Goal: Information Seeking & Learning: Find specific page/section

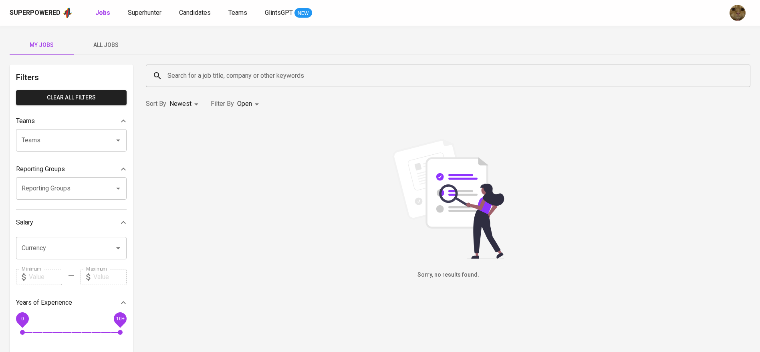
click at [107, 51] on button "All Jobs" at bounding box center [106, 44] width 64 height 19
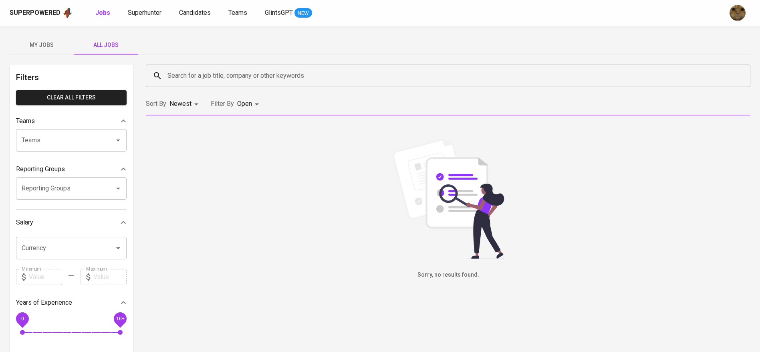
click at [202, 72] on input "Search for a job title, company or other keywords" at bounding box center [450, 75] width 569 height 15
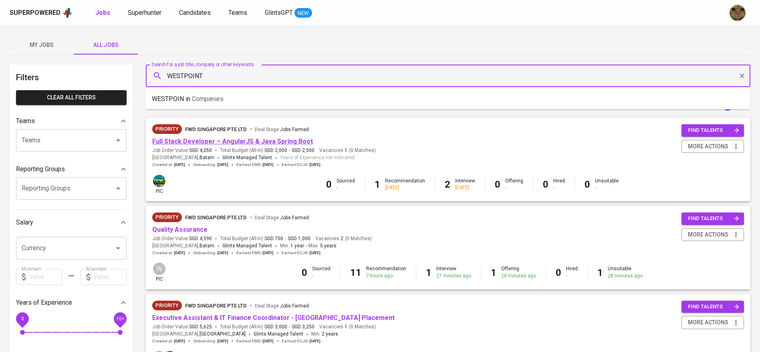
type input "WESTPOINT"
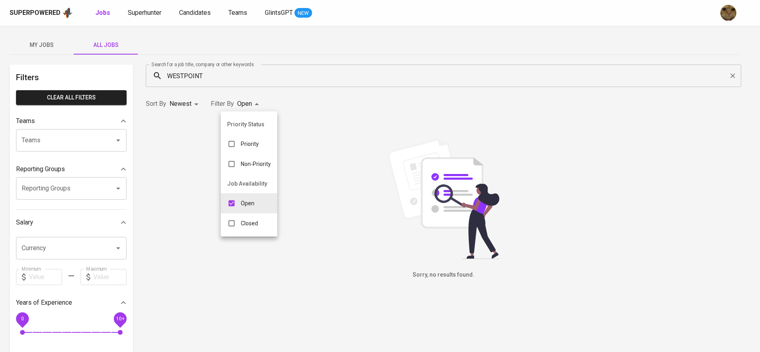
click at [259, 105] on body "Superpowered Jobs Superhunter Candidates Teams GlintsGPT NEW My Jobs All Jobs F…" at bounding box center [380, 273] width 760 height 547
click at [245, 213] on li "Closed" at bounding box center [249, 223] width 57 height 20
type input "OPEN,CLOSE"
checkbox input "true"
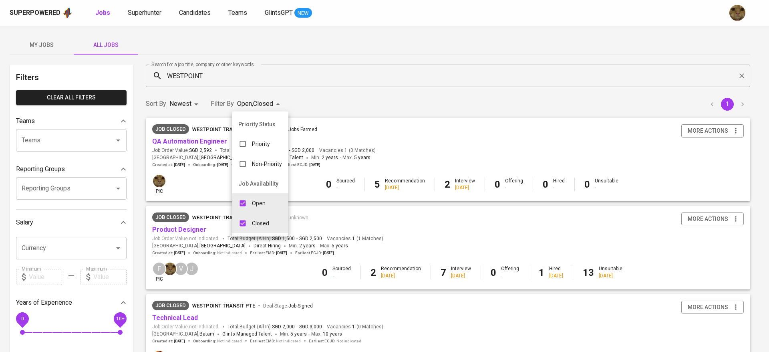
click at [307, 95] on div at bounding box center [384, 176] width 769 height 352
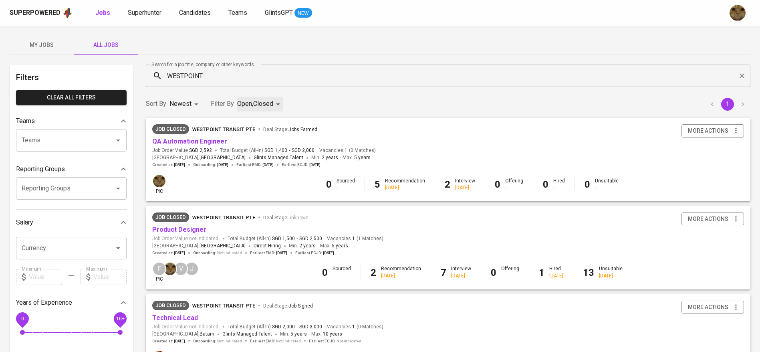
scroll to position [29, 0]
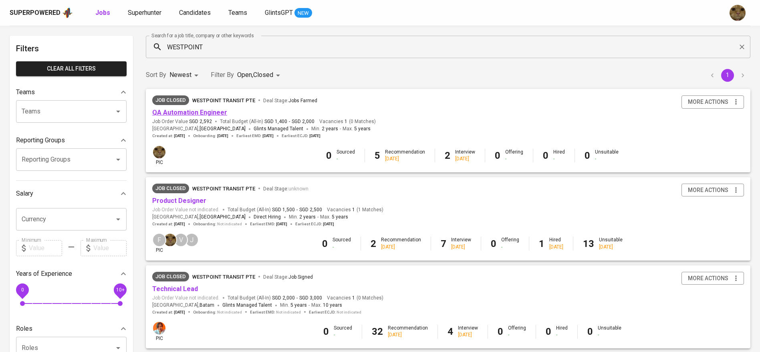
click at [204, 113] on link "QA Automation Engineer" at bounding box center [189, 113] width 75 height 8
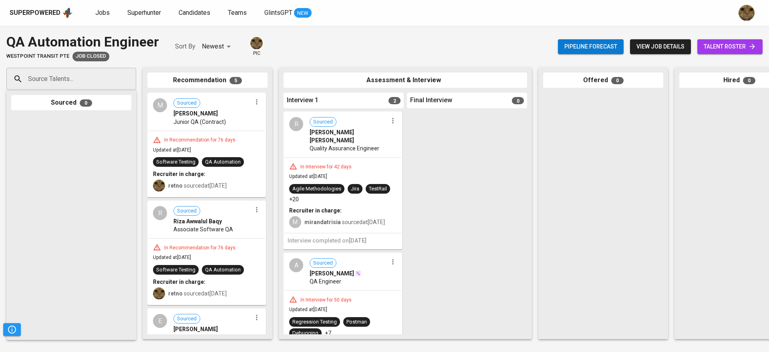
click at [718, 41] on link "talent roster" at bounding box center [730, 46] width 65 height 15
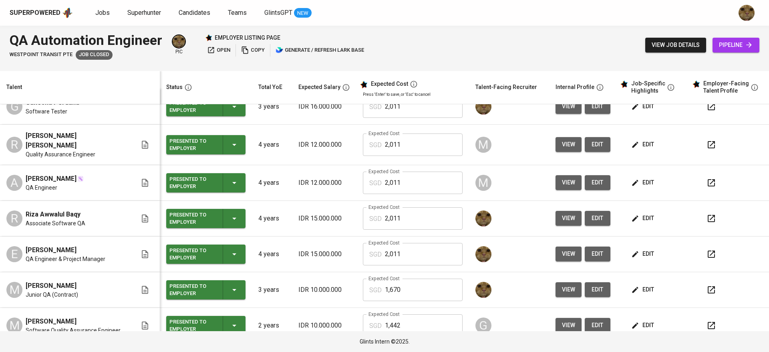
scroll to position [16, 0]
click at [556, 252] on button "view" at bounding box center [569, 253] width 26 height 15
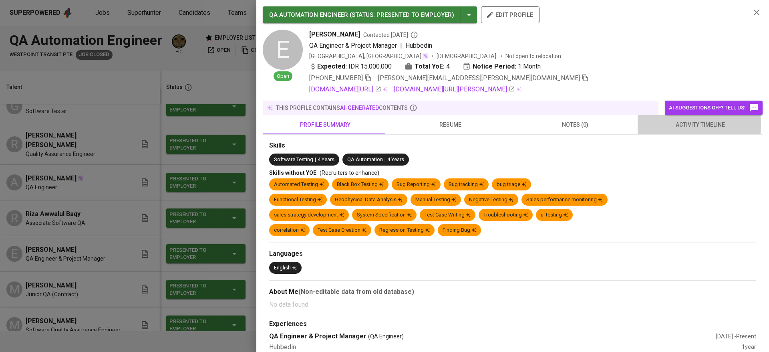
click at [660, 125] on span "activity timeline" at bounding box center [700, 125] width 115 height 10
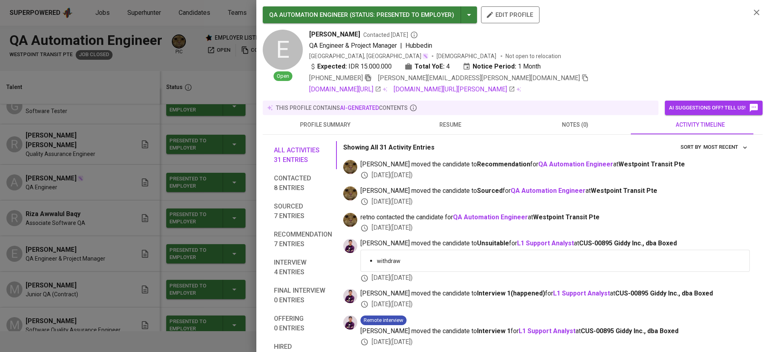
click at [369, 76] on icon "button" at bounding box center [368, 77] width 7 height 7
click at [582, 75] on icon "button" at bounding box center [585, 77] width 7 height 7
click at [633, 56] on div "[GEOGRAPHIC_DATA], [GEOGRAPHIC_DATA] [DEMOGRAPHIC_DATA] Not open to relocation" at bounding box center [526, 56] width 435 height 8
click at [367, 74] on icon "button" at bounding box center [368, 77] width 7 height 7
click at [199, 182] on div at bounding box center [384, 176] width 769 height 352
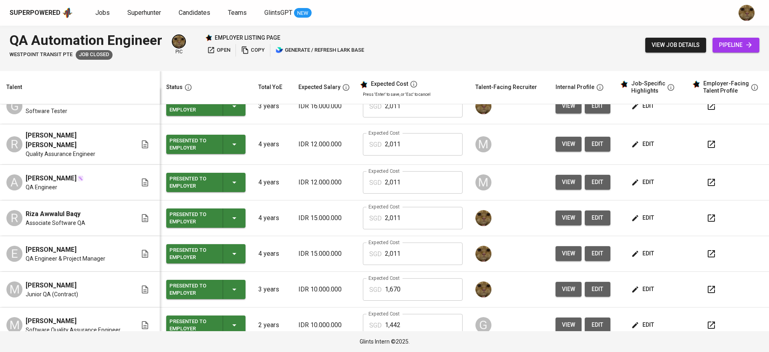
click at [62, 219] on span "Associate Software QA" at bounding box center [56, 223] width 60 height 8
click at [562, 213] on span "view" at bounding box center [568, 218] width 13 height 10
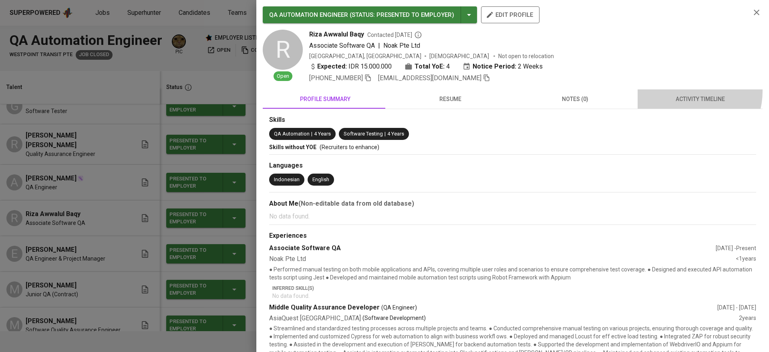
click at [676, 91] on button "activity timeline" at bounding box center [700, 98] width 125 height 19
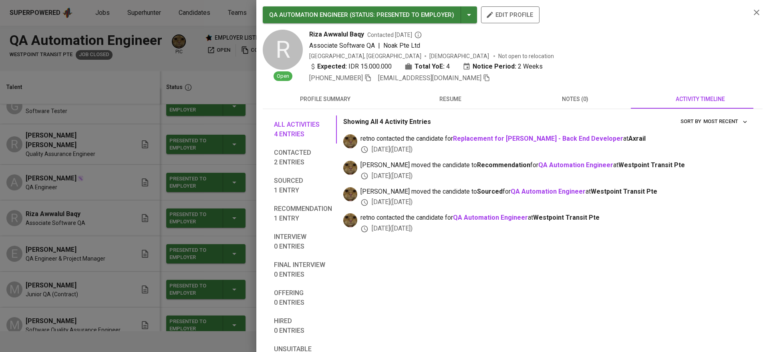
click at [752, 8] on icon "button" at bounding box center [757, 13] width 10 height 10
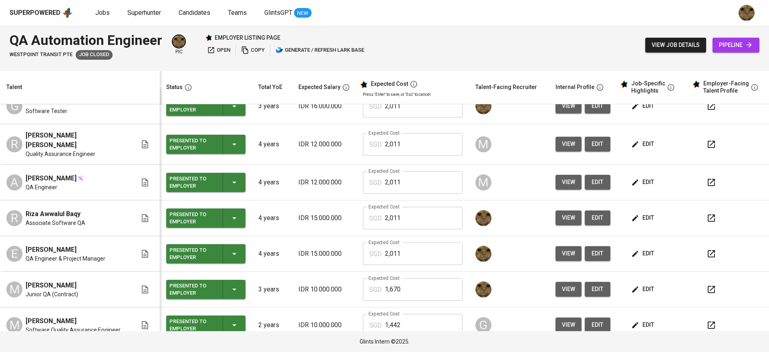
scroll to position [0, 0]
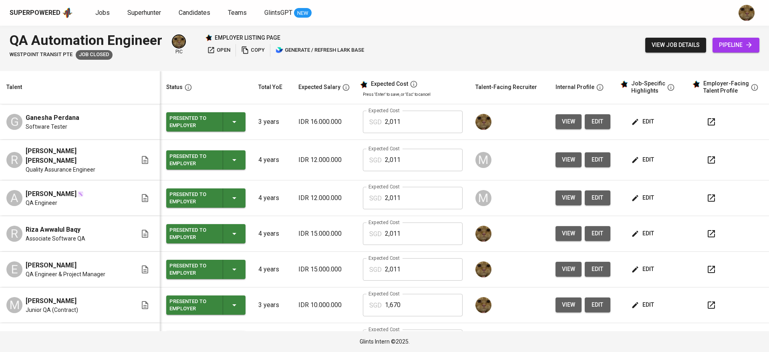
click at [78, 117] on div "G Ganesha Perdana Software Tester" at bounding box center [71, 122] width 131 height 18
click at [73, 117] on span "Ganesha Perdana" at bounding box center [53, 118] width 54 height 10
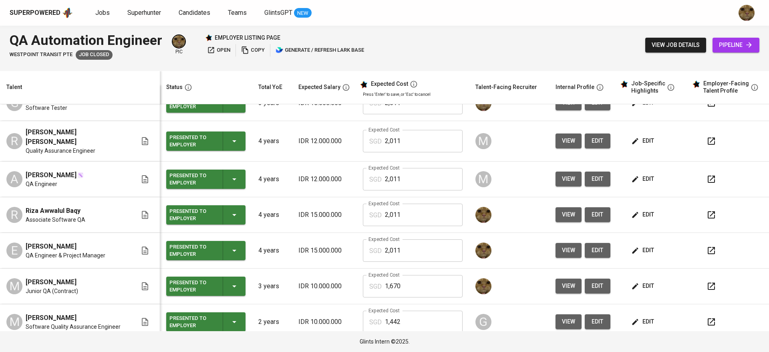
scroll to position [59, 0]
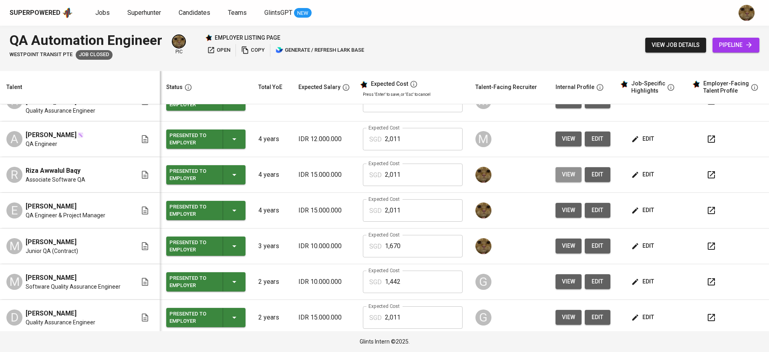
click at [567, 172] on button "view" at bounding box center [569, 174] width 26 height 15
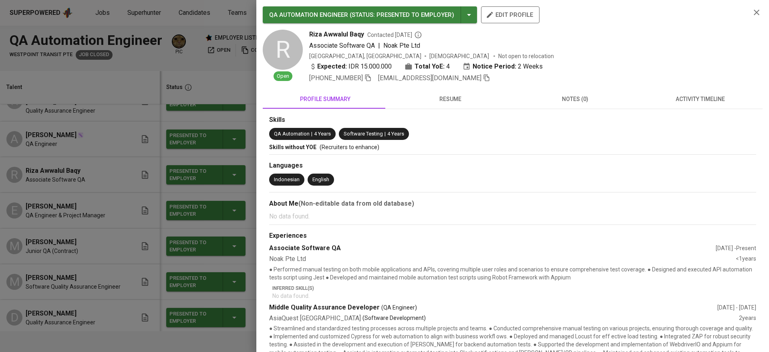
click at [371, 77] on icon "button" at bounding box center [368, 78] width 6 height 7
click at [3, 158] on div at bounding box center [384, 176] width 769 height 352
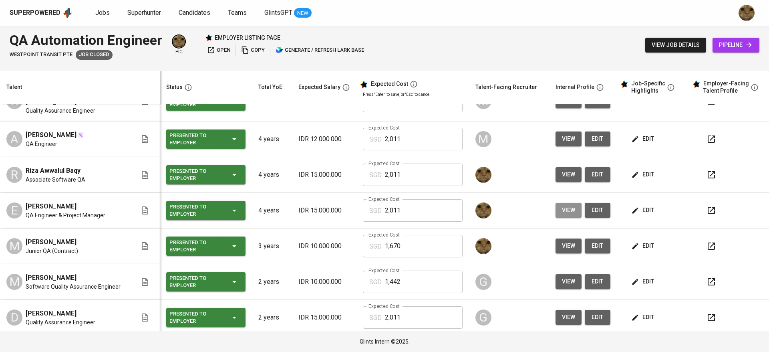
click at [565, 207] on span "view" at bounding box center [568, 210] width 13 height 10
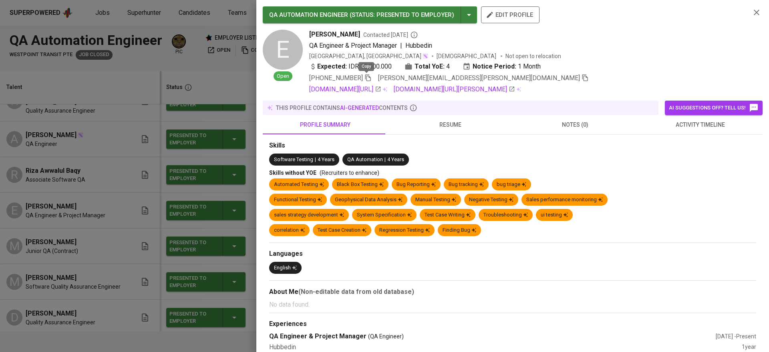
click at [368, 76] on icon "button" at bounding box center [368, 77] width 7 height 7
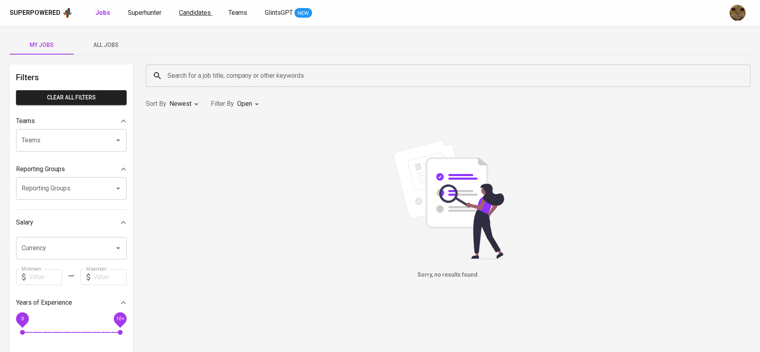
click at [206, 12] on span "Candidates" at bounding box center [195, 13] width 32 height 8
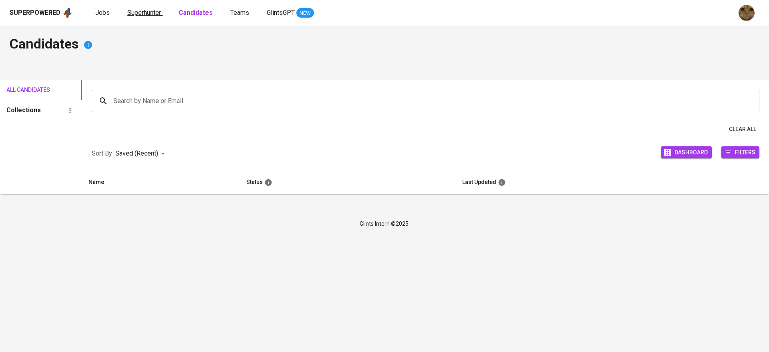
click at [139, 16] on link "Superhunter" at bounding box center [144, 13] width 35 height 10
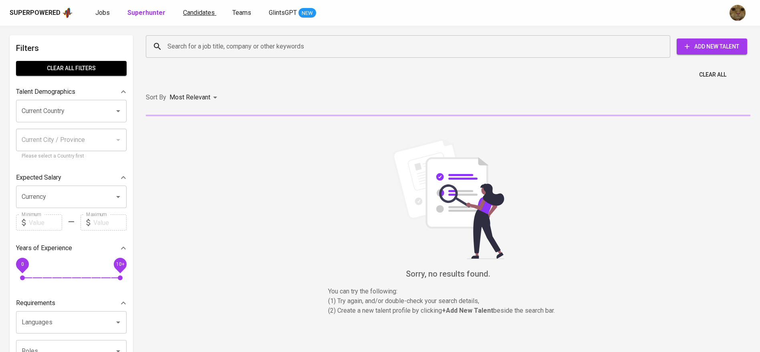
click at [204, 11] on span "Candidates" at bounding box center [199, 13] width 32 height 8
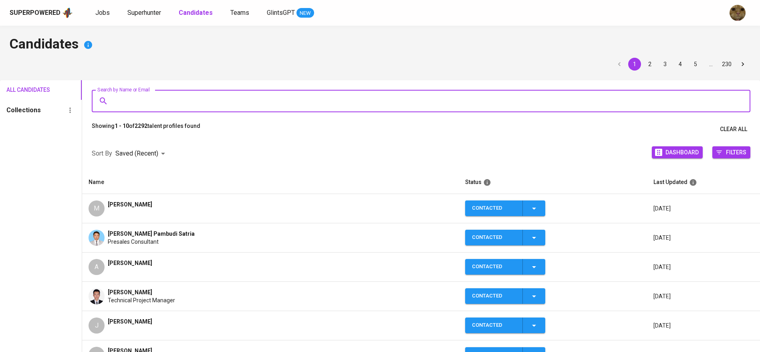
click at [139, 103] on input "Search by Name or Email" at bounding box center [423, 100] width 624 height 15
paste input "[PERSON_NAME][EMAIL_ADDRESS][PERSON_NAME][DOMAIN_NAME]"
type input "[PERSON_NAME][EMAIL_ADDRESS][PERSON_NAME][DOMAIN_NAME]"
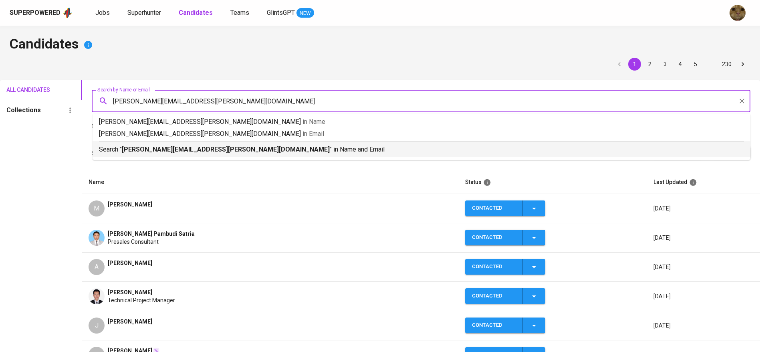
click at [146, 148] on b "[PERSON_NAME][EMAIL_ADDRESS][PERSON_NAME][DOMAIN_NAME]" at bounding box center [226, 149] width 208 height 8
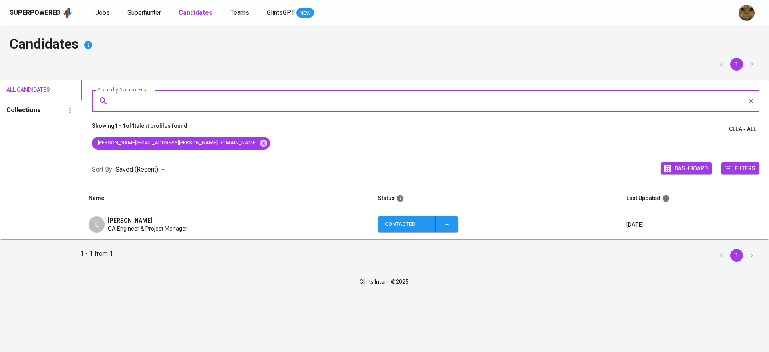
click at [450, 225] on icon "button" at bounding box center [447, 225] width 10 height 10
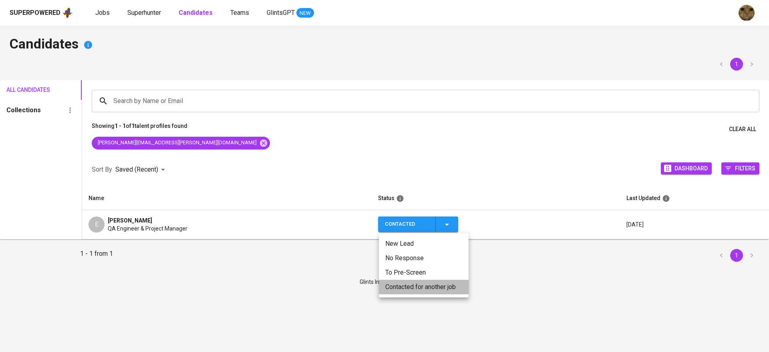
click at [410, 283] on li "Contacted for another job" at bounding box center [424, 287] width 90 height 14
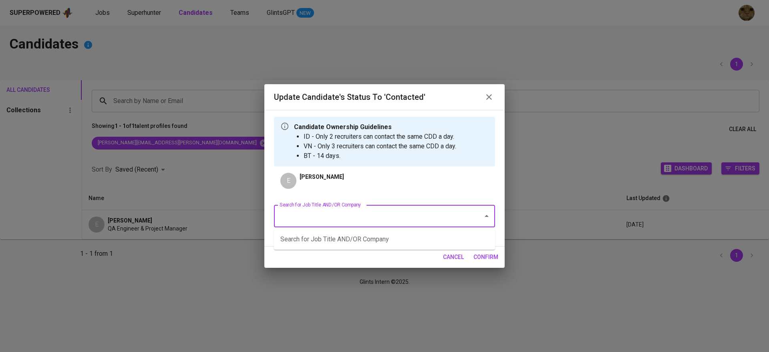
click at [315, 208] on input "Search for Job Title AND/OR Company" at bounding box center [374, 215] width 192 height 15
type input "x"
click at [313, 232] on li "Replacement for Syakur Rahman - Back End Developer (Axrail)" at bounding box center [384, 239] width 221 height 14
type input "syakur"
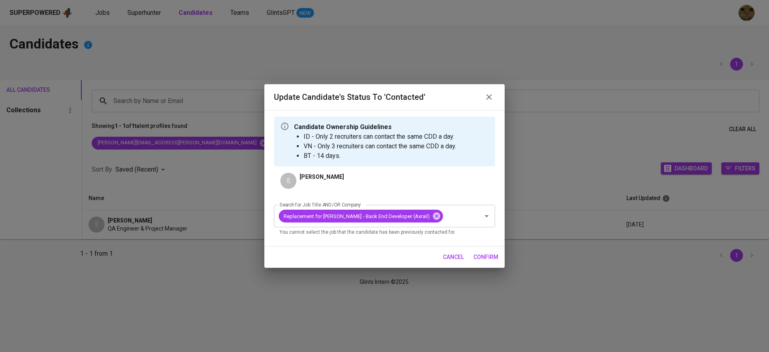
click at [476, 258] on span "confirm" at bounding box center [486, 257] width 25 height 10
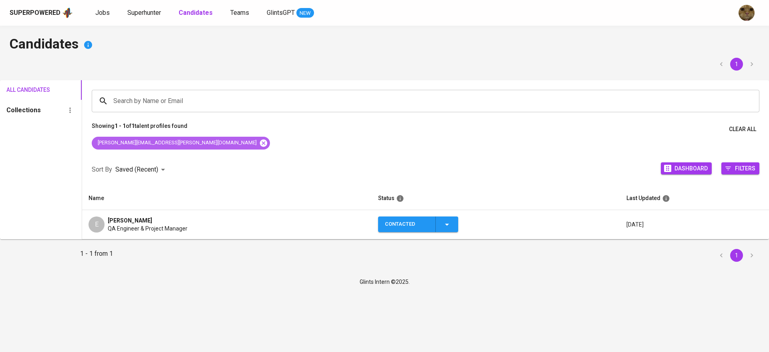
click at [260, 143] on icon at bounding box center [263, 142] width 7 height 7
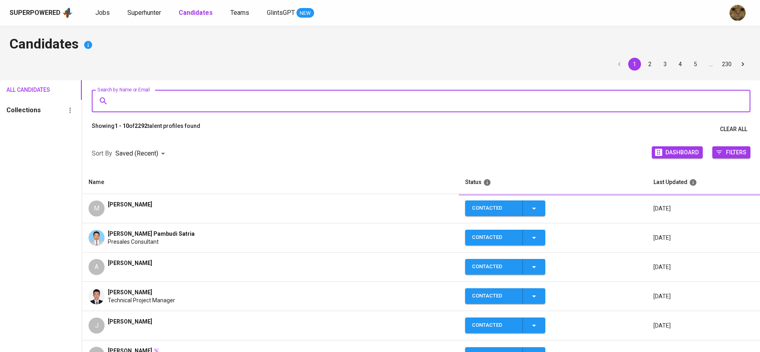
click at [143, 100] on input "Search by Name or Email" at bounding box center [423, 100] width 624 height 15
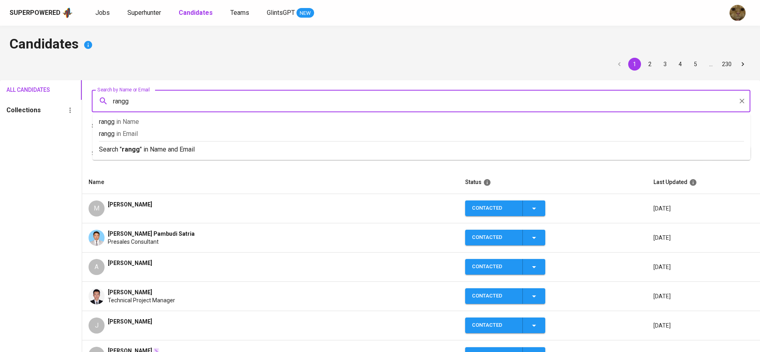
type input "rangga"
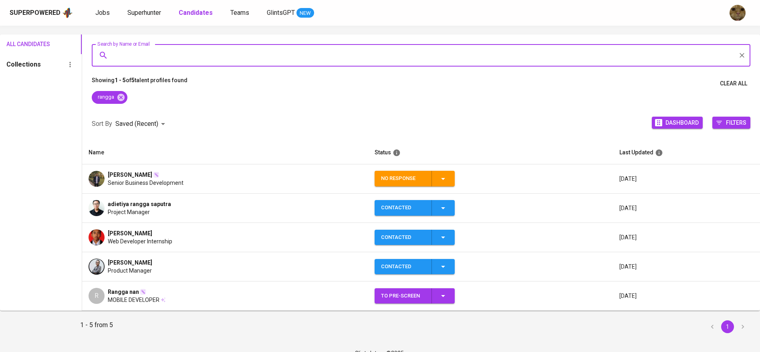
scroll to position [49, 0]
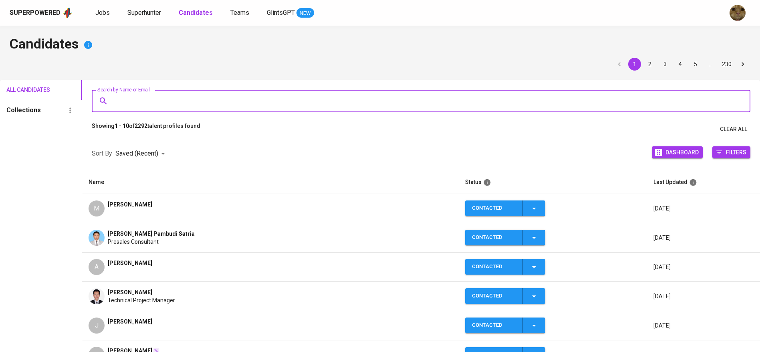
click at [149, 97] on input "Search by Name or Email" at bounding box center [423, 100] width 624 height 15
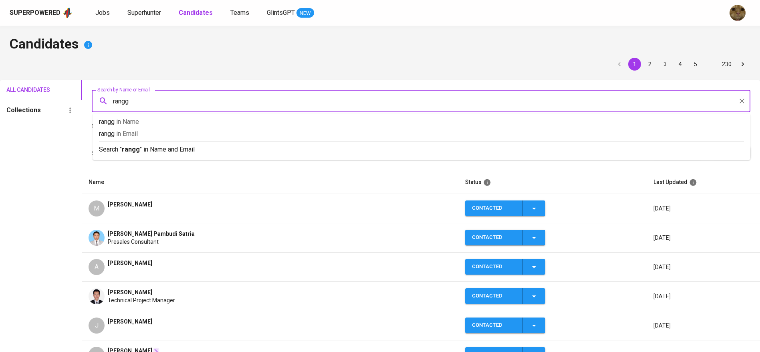
type input "rangga"
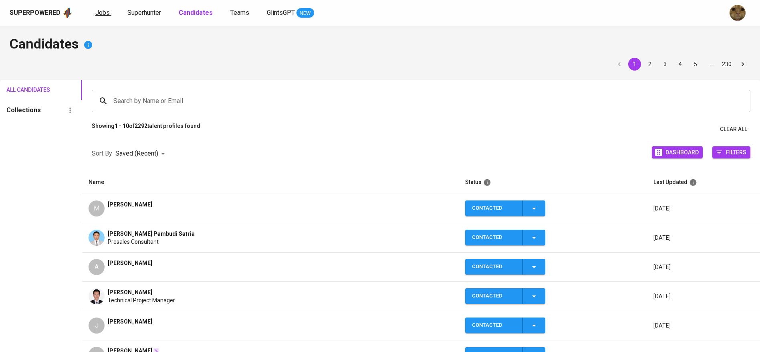
click at [97, 9] on span "Jobs" at bounding box center [102, 13] width 14 height 8
